Goal: Information Seeking & Learning: Learn about a topic

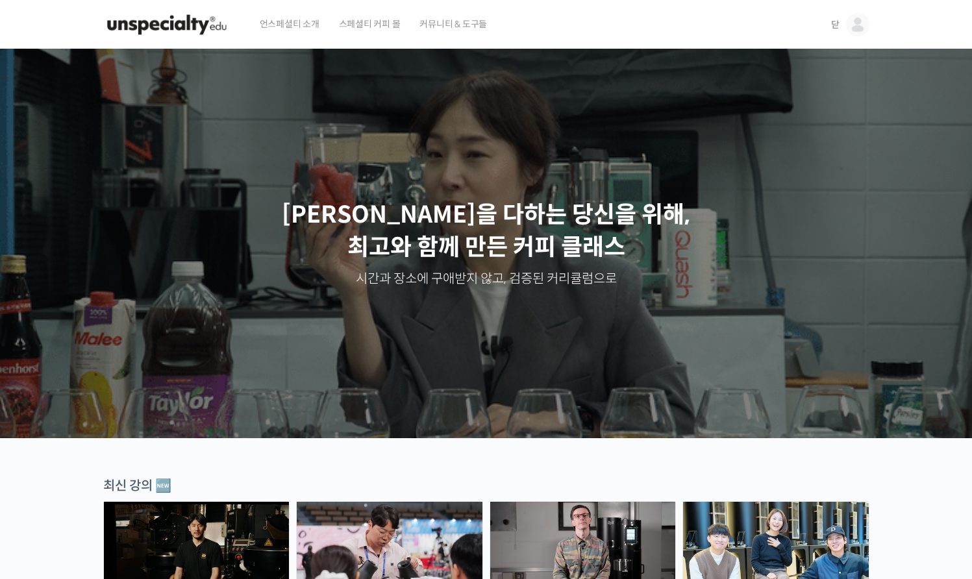
click at [848, 24] on img at bounding box center [857, 24] width 23 height 23
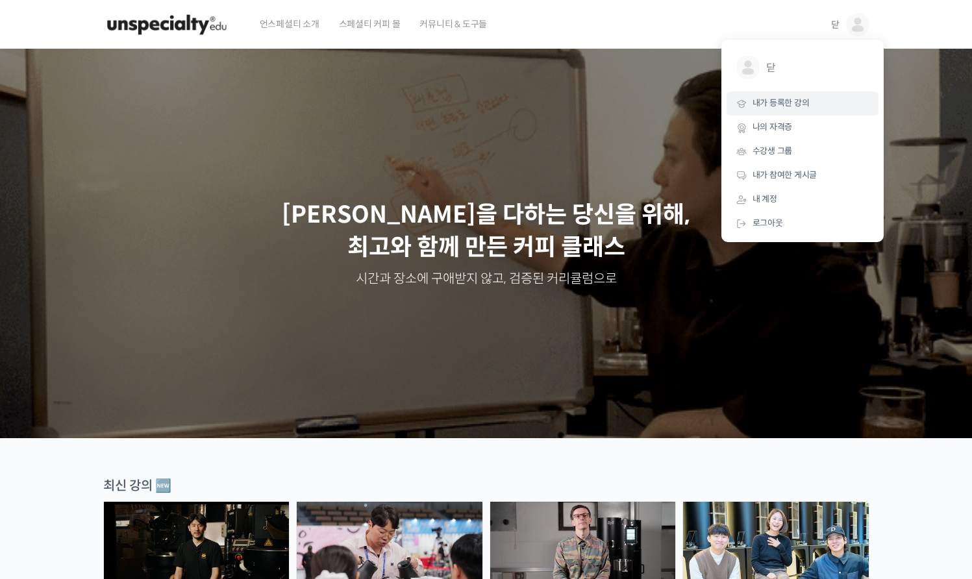
click at [815, 97] on link "내가 등록한 강의" at bounding box center [803, 104] width 152 height 24
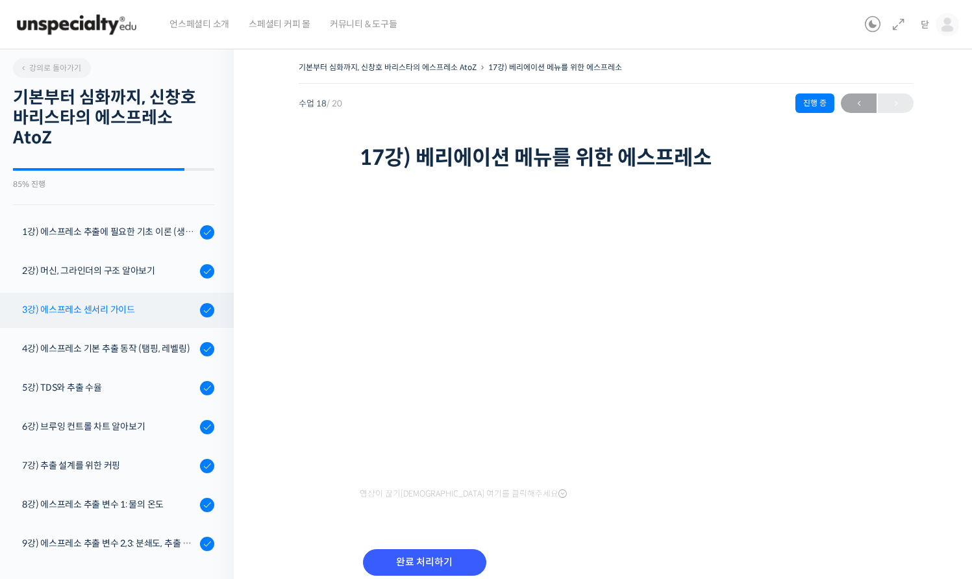
click at [123, 305] on div "3강) 에스프레소 센서리 가이드" at bounding box center [109, 310] width 174 height 14
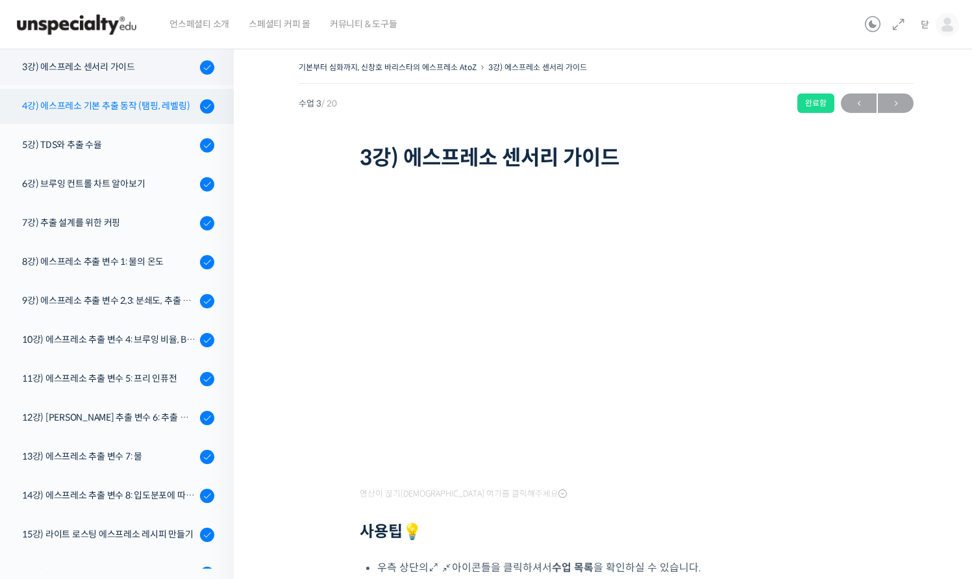
click at [85, 110] on div "4강) 에스프레소 기본 추출 동작 (탬핑, 레벨링)" at bounding box center [109, 106] width 174 height 14
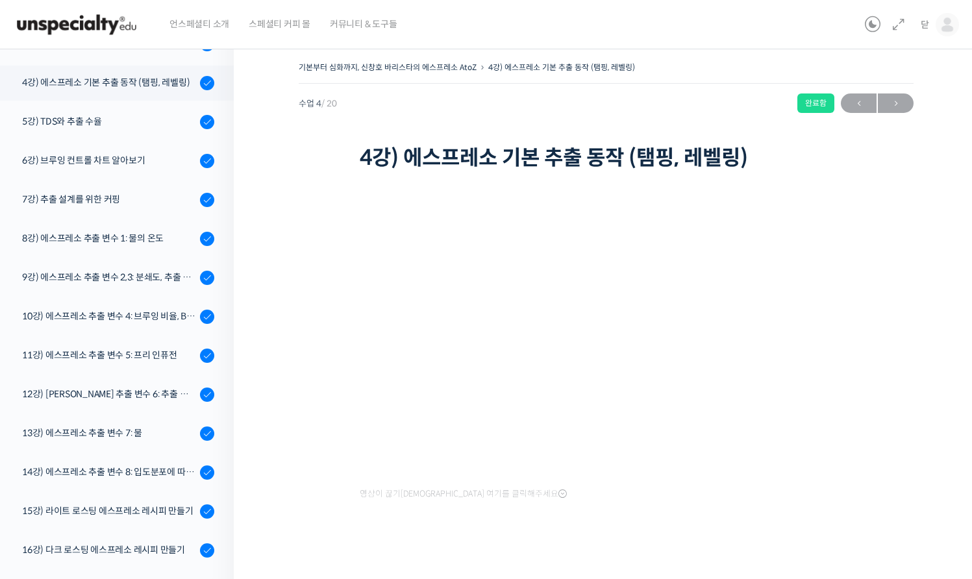
scroll to position [282, 0]
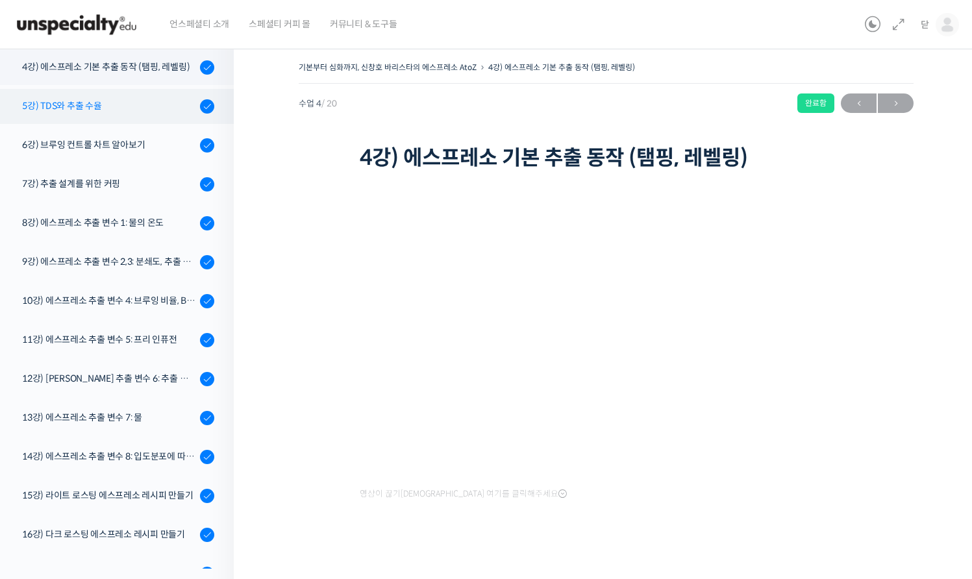
click at [85, 110] on div "5강) TDS와 추출 수율" at bounding box center [109, 106] width 174 height 14
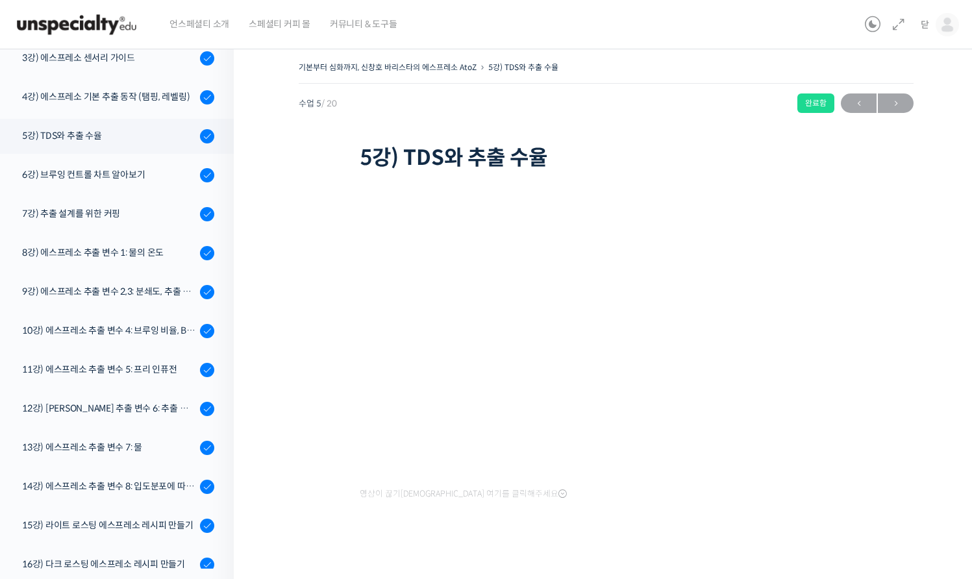
scroll to position [245, 0]
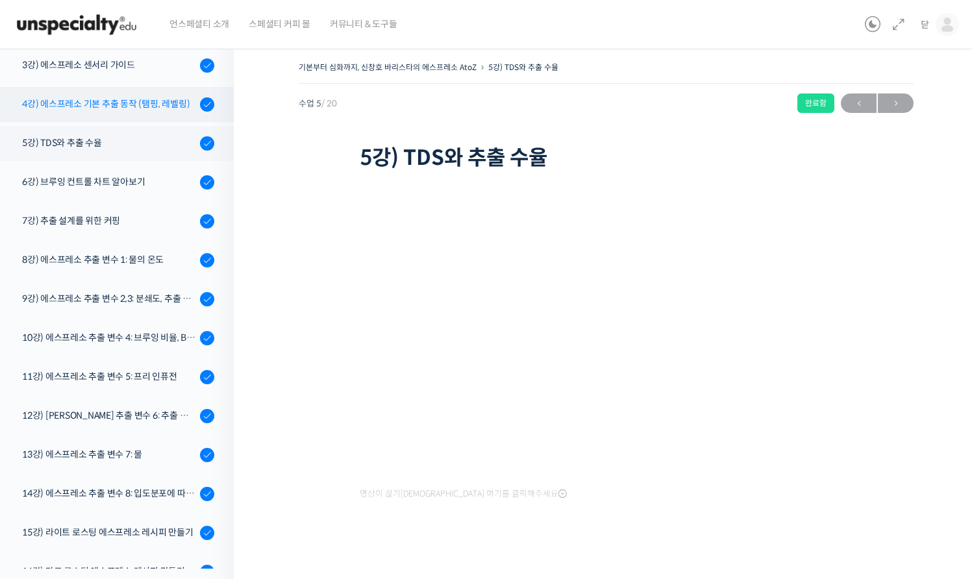
click at [85, 110] on div "4강) 에스프레소 기본 추출 동작 (탬핑, 레벨링)" at bounding box center [109, 104] width 174 height 14
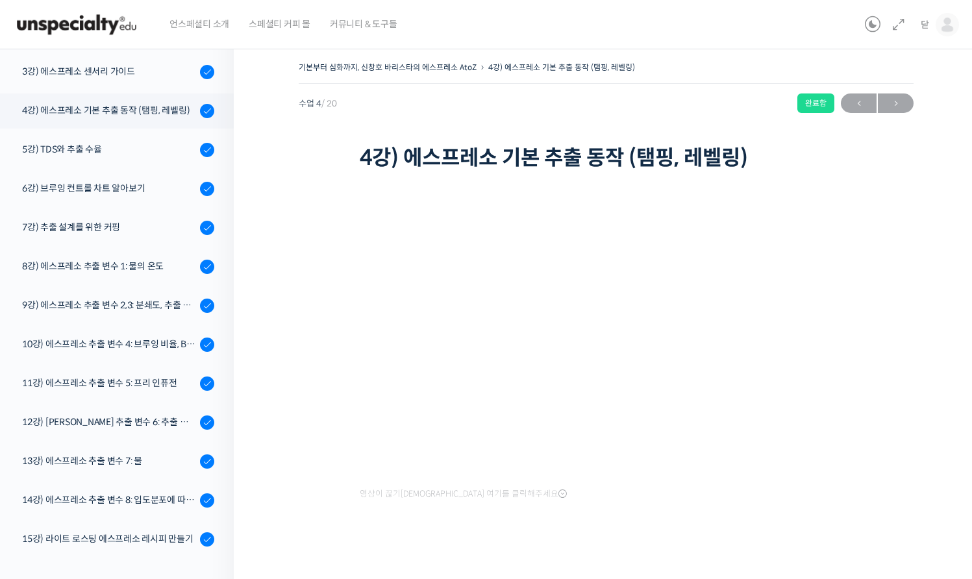
scroll to position [282, 0]
